Goal: Browse casually: Explore the website without a specific task or goal

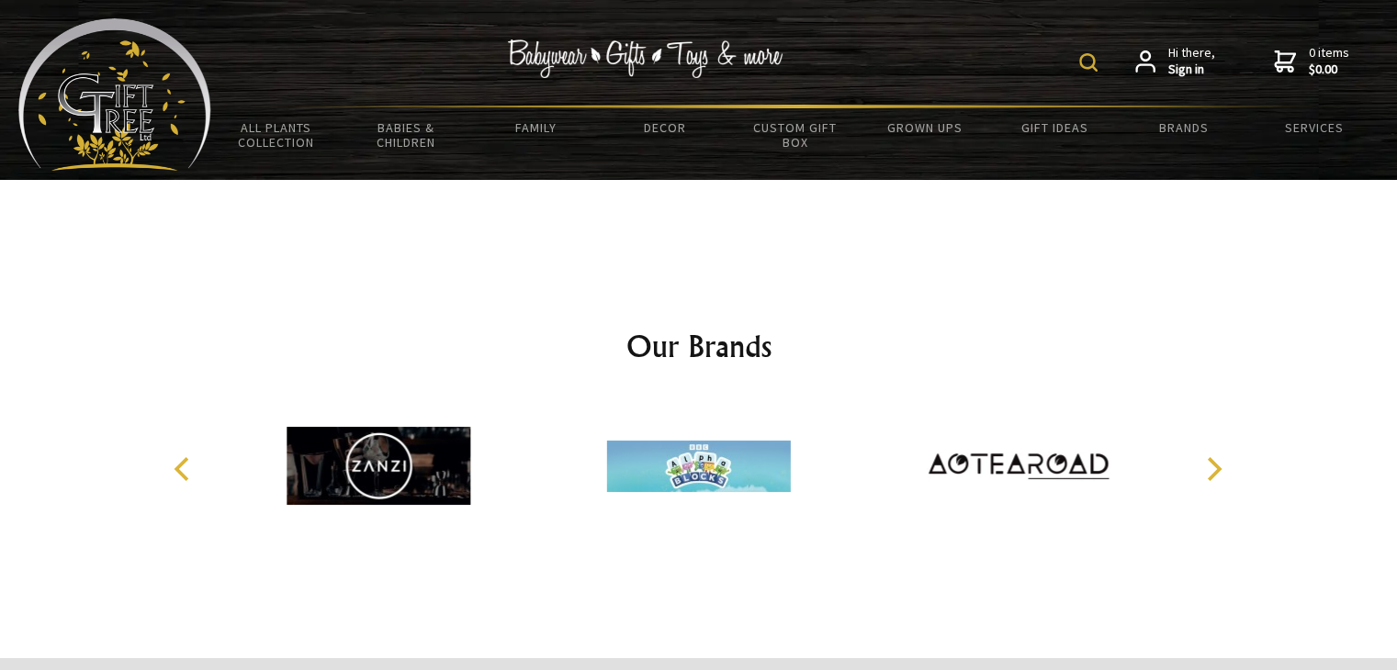
click at [1210, 471] on icon "Next" at bounding box center [1212, 469] width 24 height 24
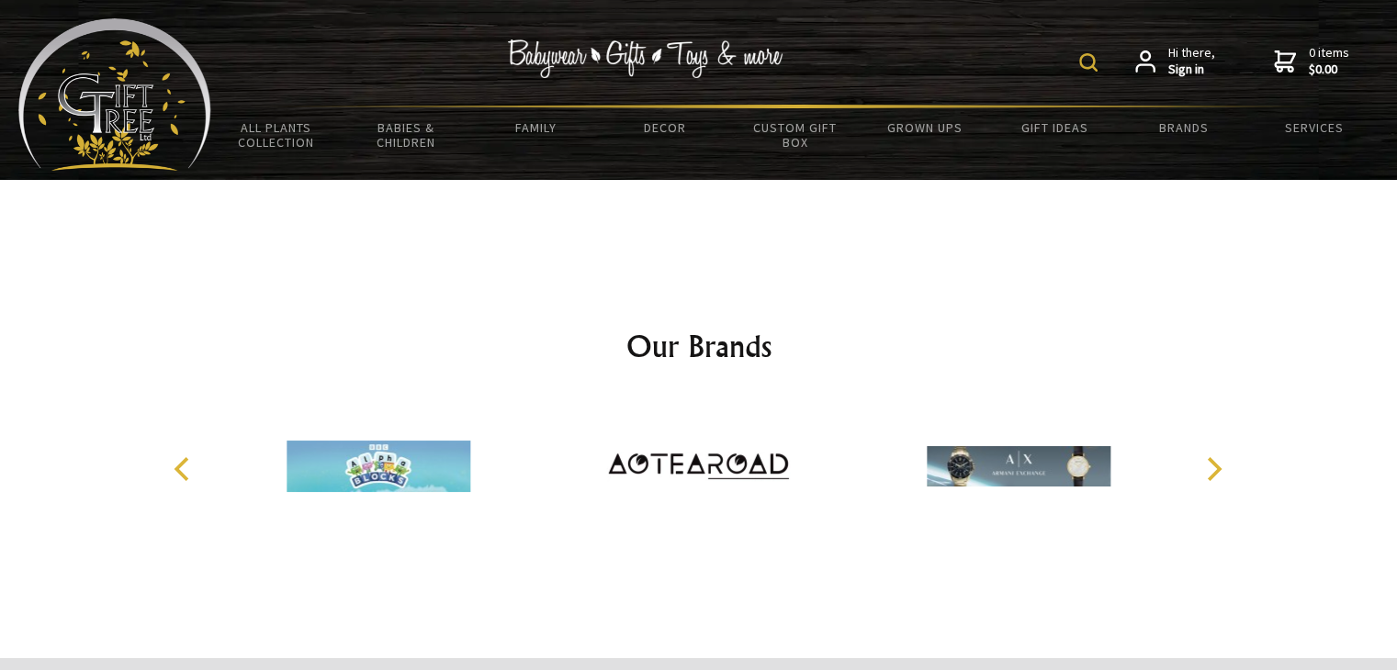
click at [1210, 471] on icon "Next" at bounding box center [1212, 469] width 24 height 24
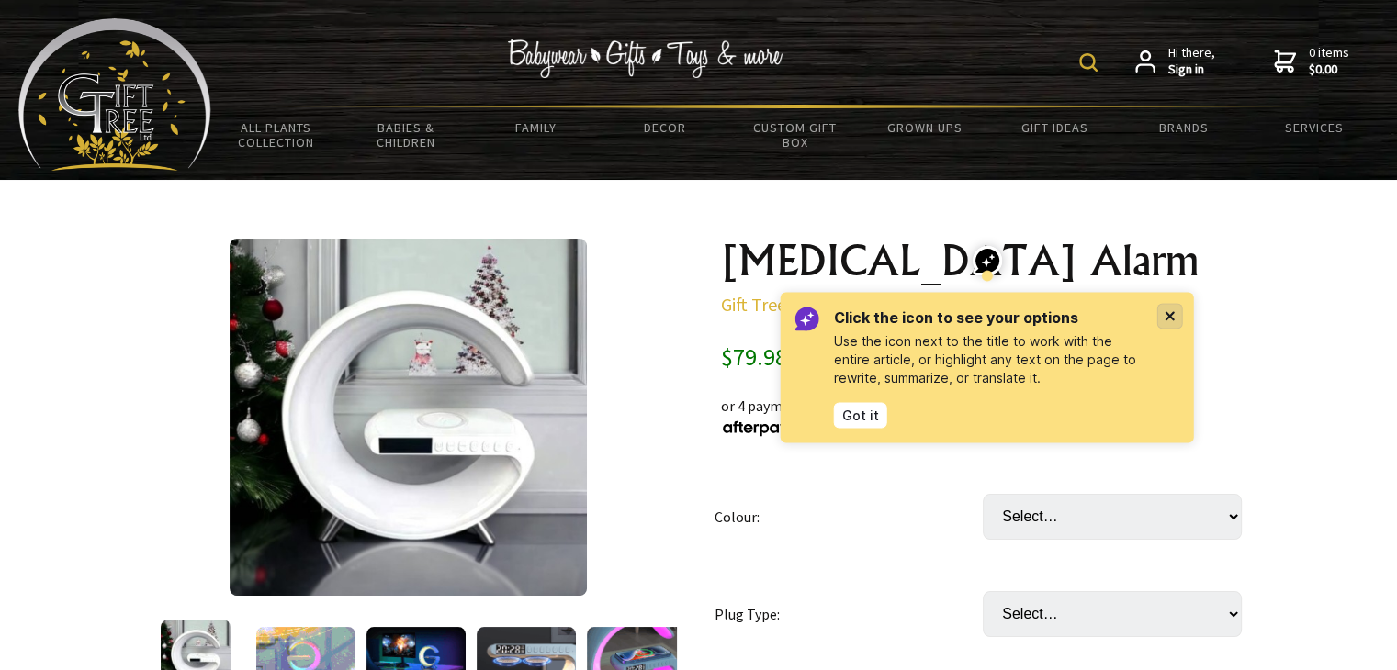
click at [1174, 314] on icon "Close" at bounding box center [1169, 316] width 15 height 15
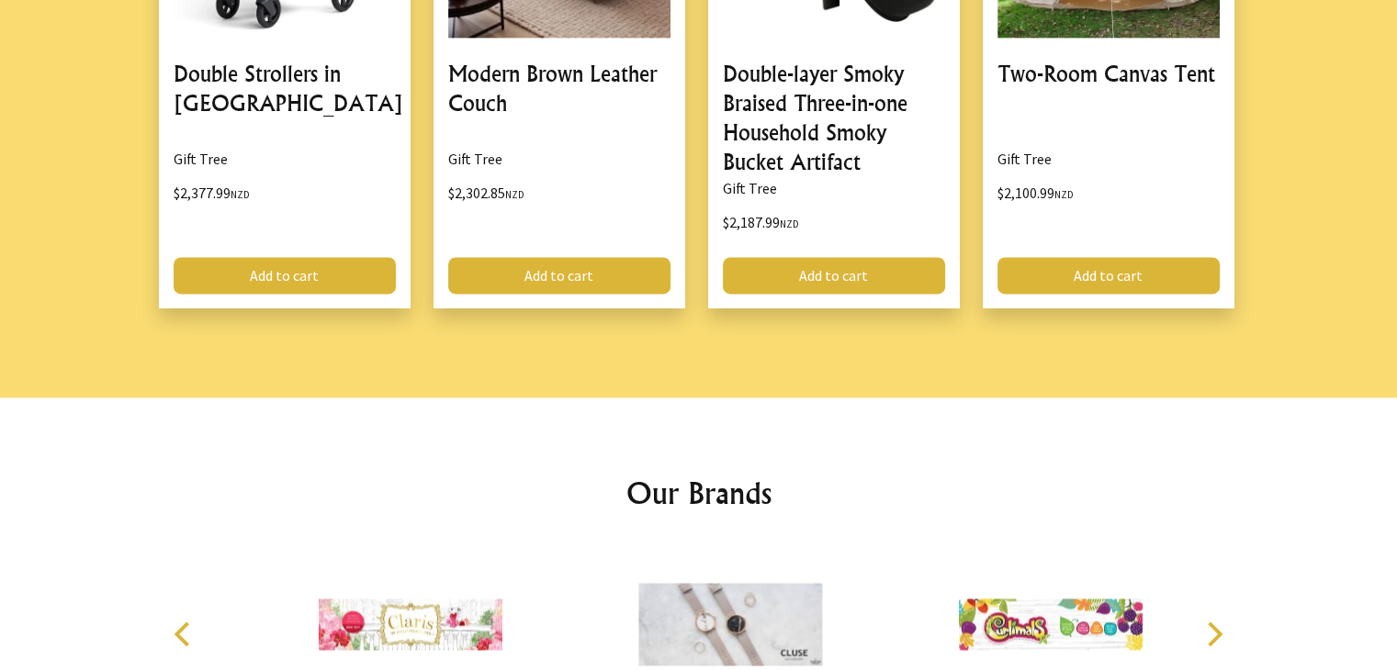
scroll to position [2867, 0]
